Goal: Transaction & Acquisition: Purchase product/service

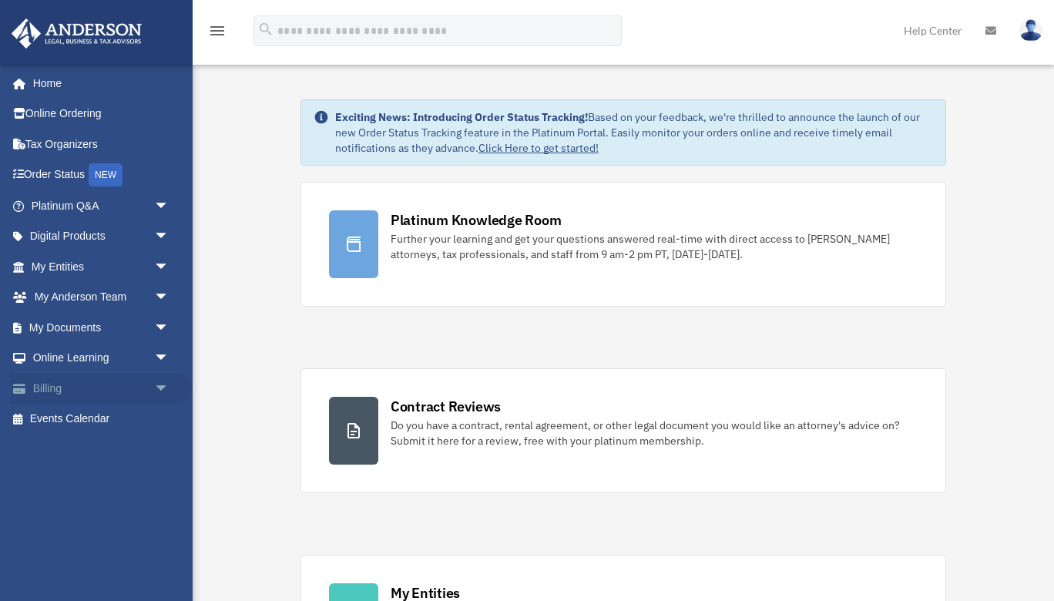
click at [59, 382] on link "Billing arrow_drop_down" at bounding box center [102, 388] width 182 height 31
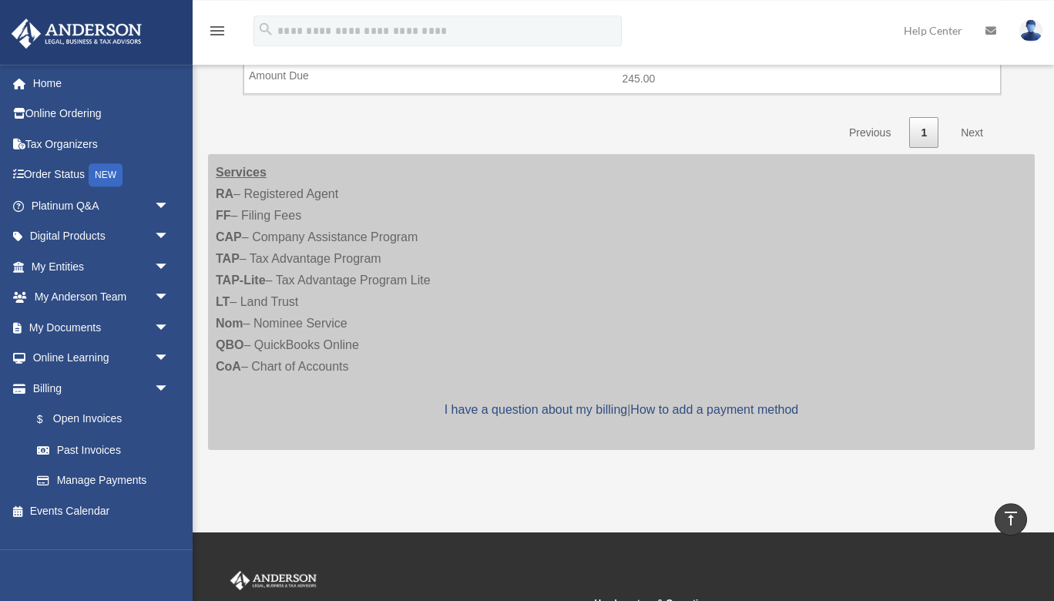
scroll to position [1165, 0]
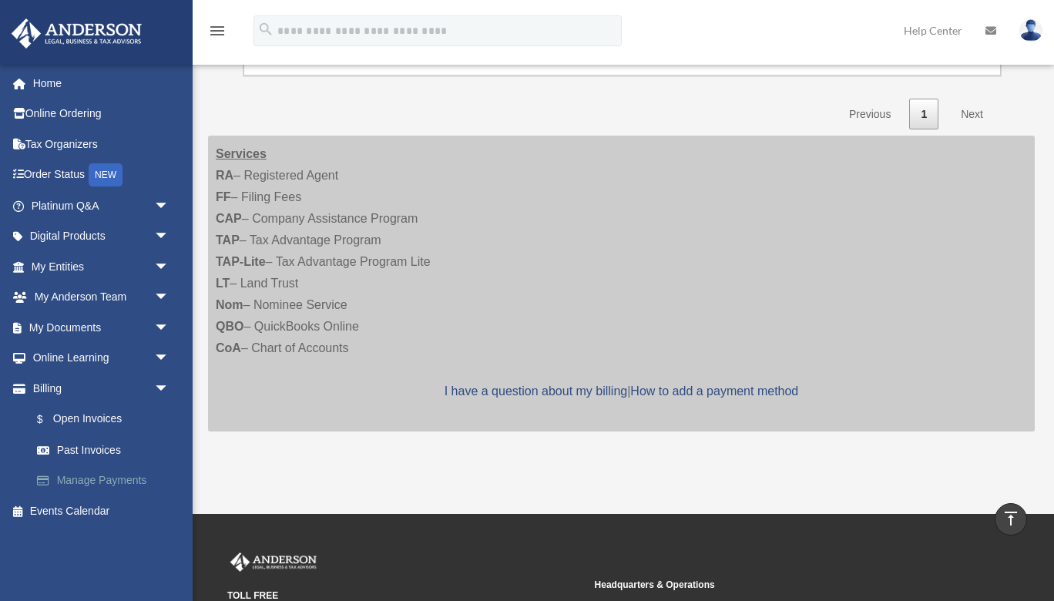
click at [82, 473] on link "Manage Payments" at bounding box center [107, 480] width 171 height 31
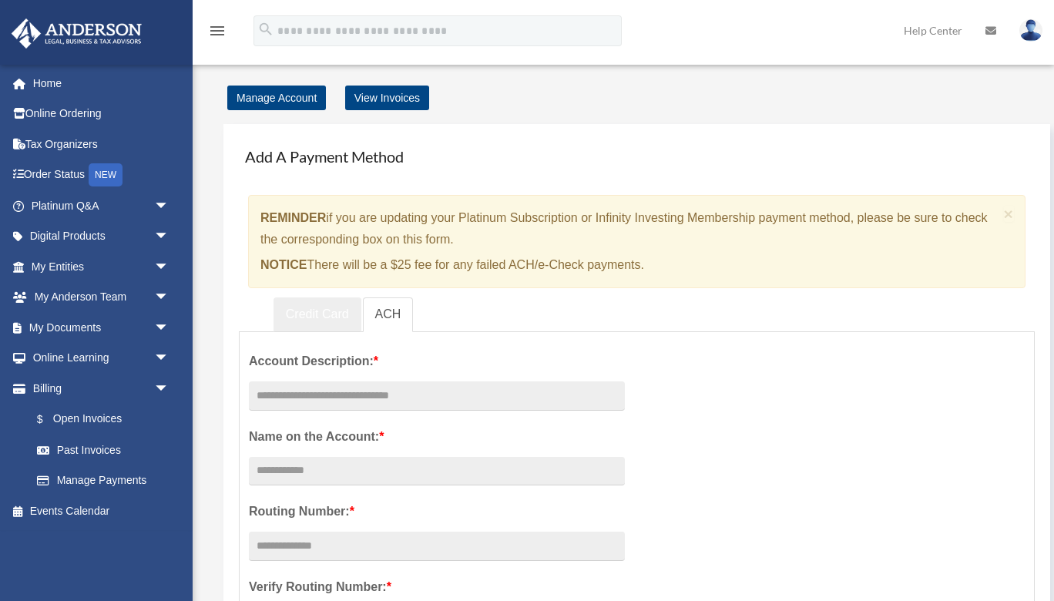
click at [306, 313] on link "Credit Card" at bounding box center [318, 314] width 88 height 35
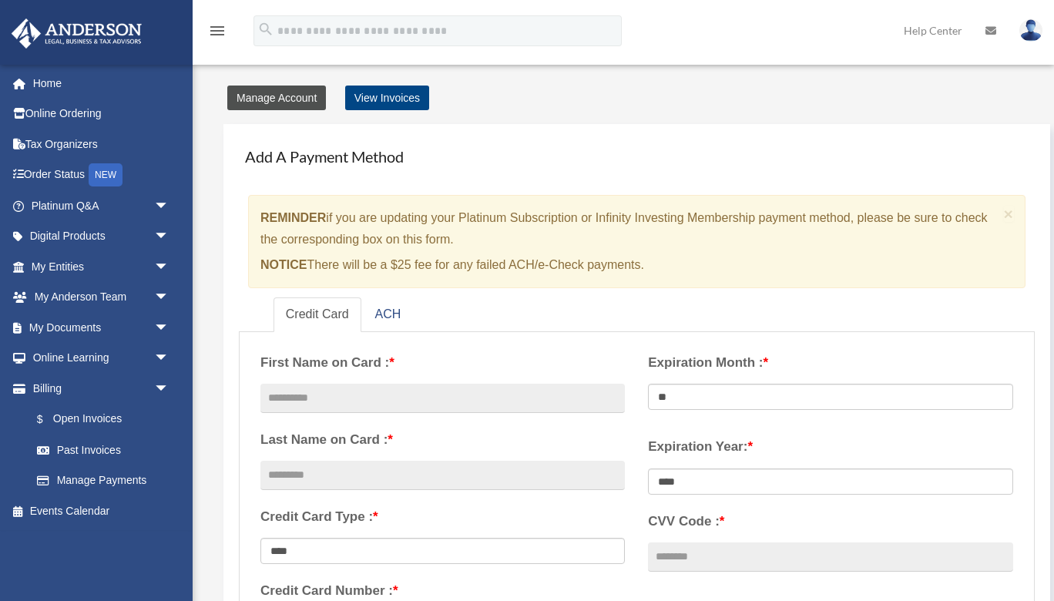
click at [302, 95] on link "Manage Account" at bounding box center [276, 98] width 99 height 25
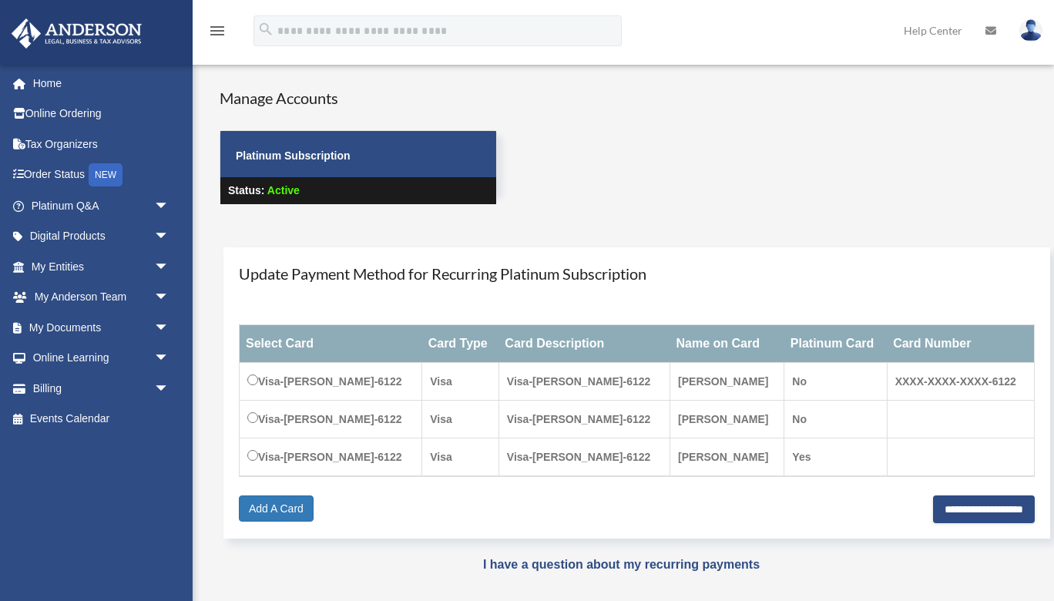
click at [254, 387] on td "Visa-[PERSON_NAME]-6122" at bounding box center [331, 382] width 183 height 38
click at [64, 380] on link "Billing arrow_drop_down" at bounding box center [102, 388] width 182 height 31
click at [160, 385] on span "arrow_drop_down" at bounding box center [169, 389] width 31 height 32
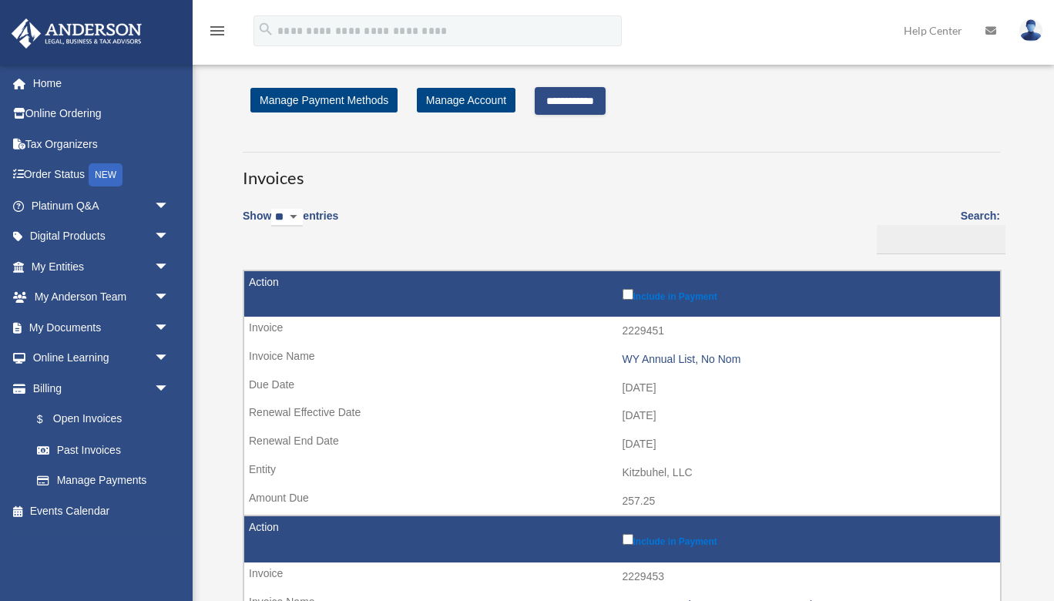
click at [592, 109] on input "**********" at bounding box center [570, 101] width 71 height 28
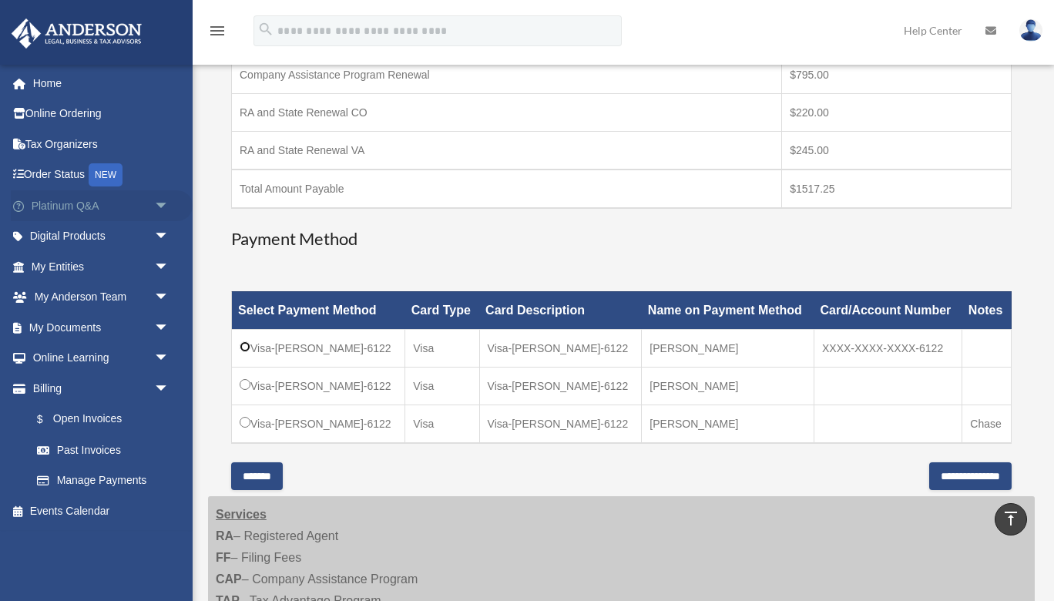
scroll to position [83, 0]
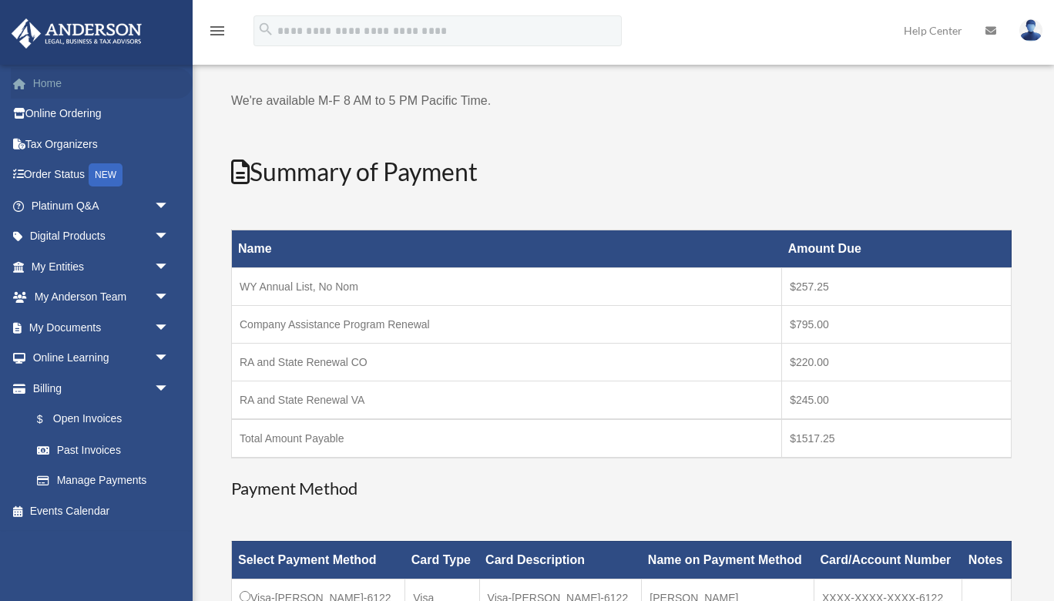
click at [23, 89] on span at bounding box center [28, 84] width 12 height 11
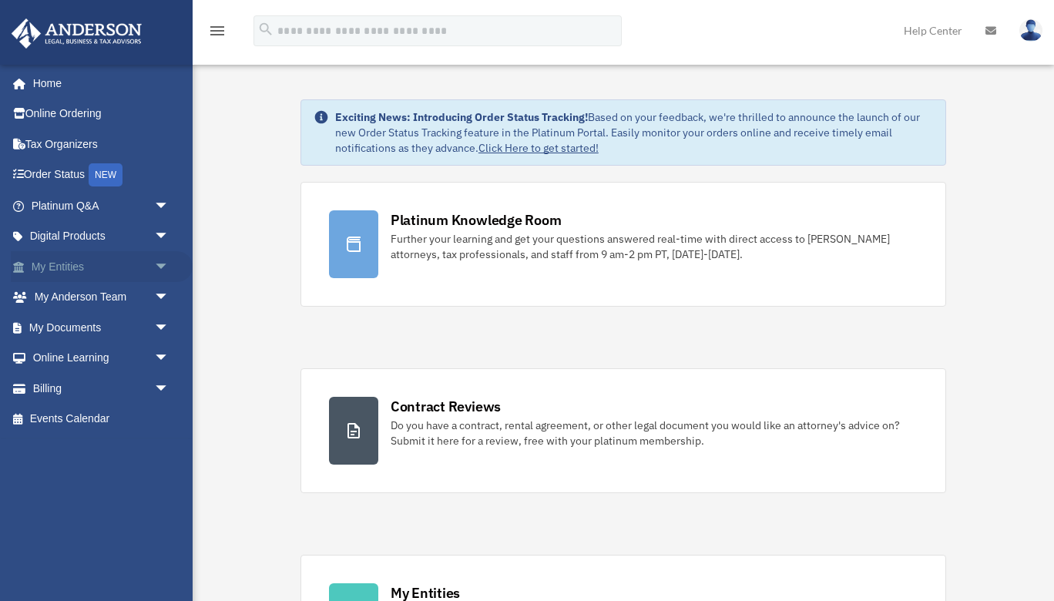
click at [59, 266] on link "My Entities arrow_drop_down" at bounding box center [102, 266] width 182 height 31
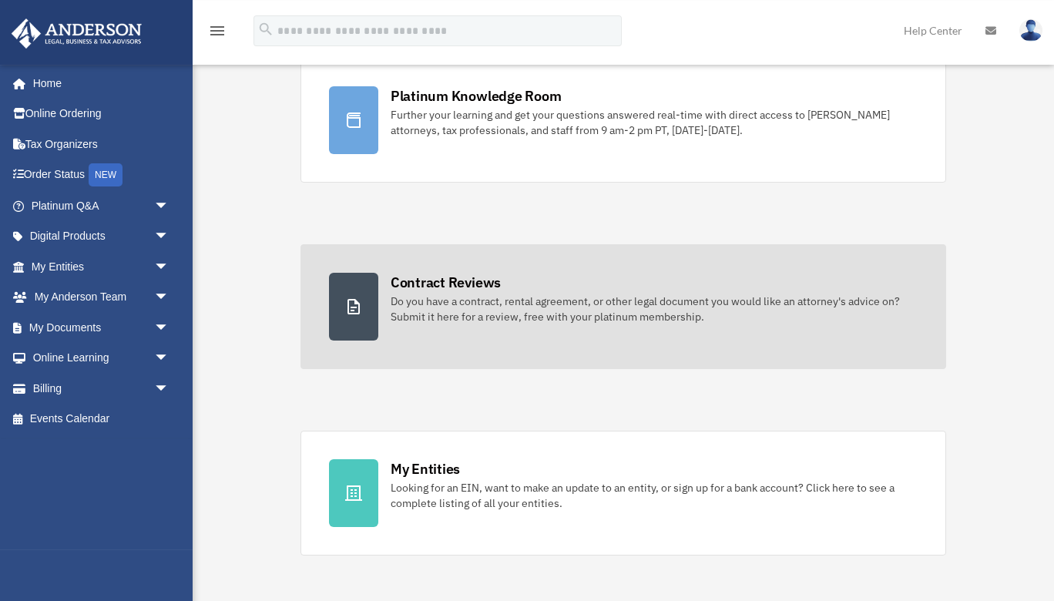
scroll to position [333, 0]
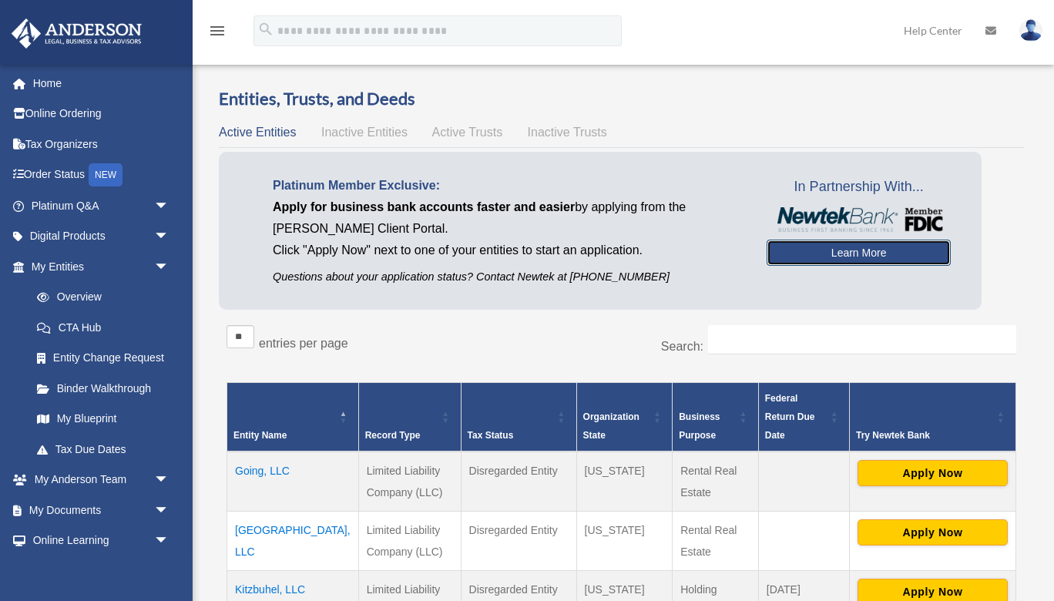
click at [850, 254] on link "Learn More" at bounding box center [859, 253] width 184 height 26
